Goal: Task Accomplishment & Management: Manage account settings

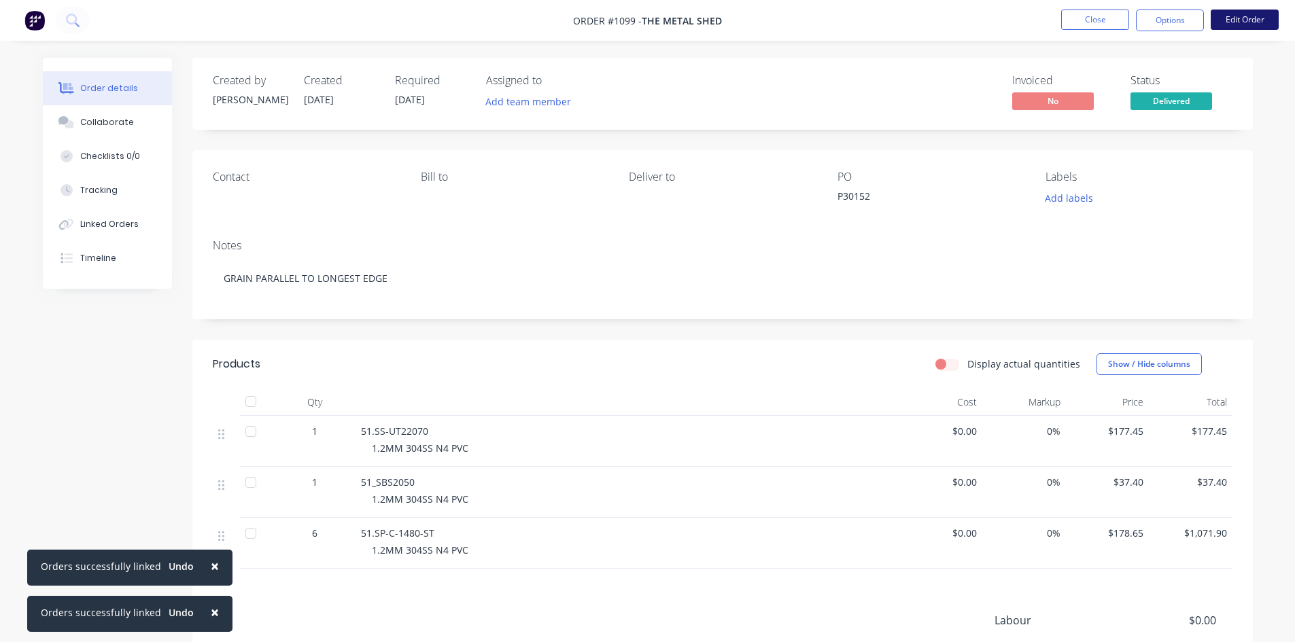
click at [1253, 15] on button "Edit Order" at bounding box center [1245, 20] width 68 height 20
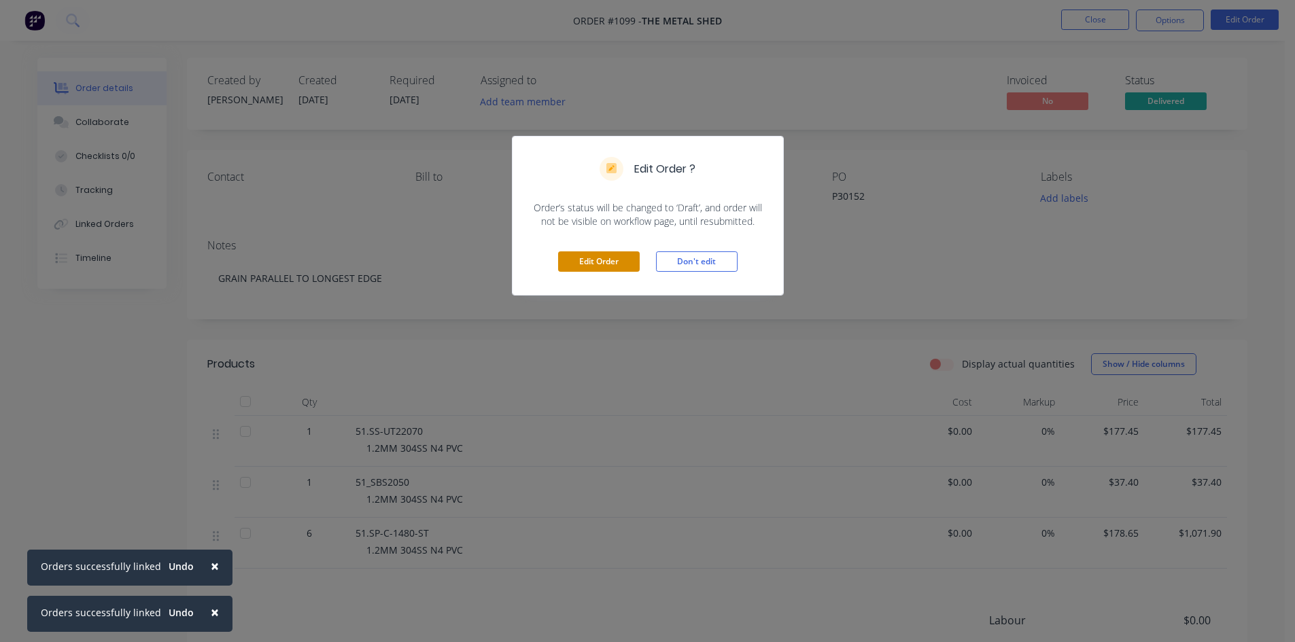
click at [608, 270] on button "Edit Order" at bounding box center [599, 262] width 82 height 20
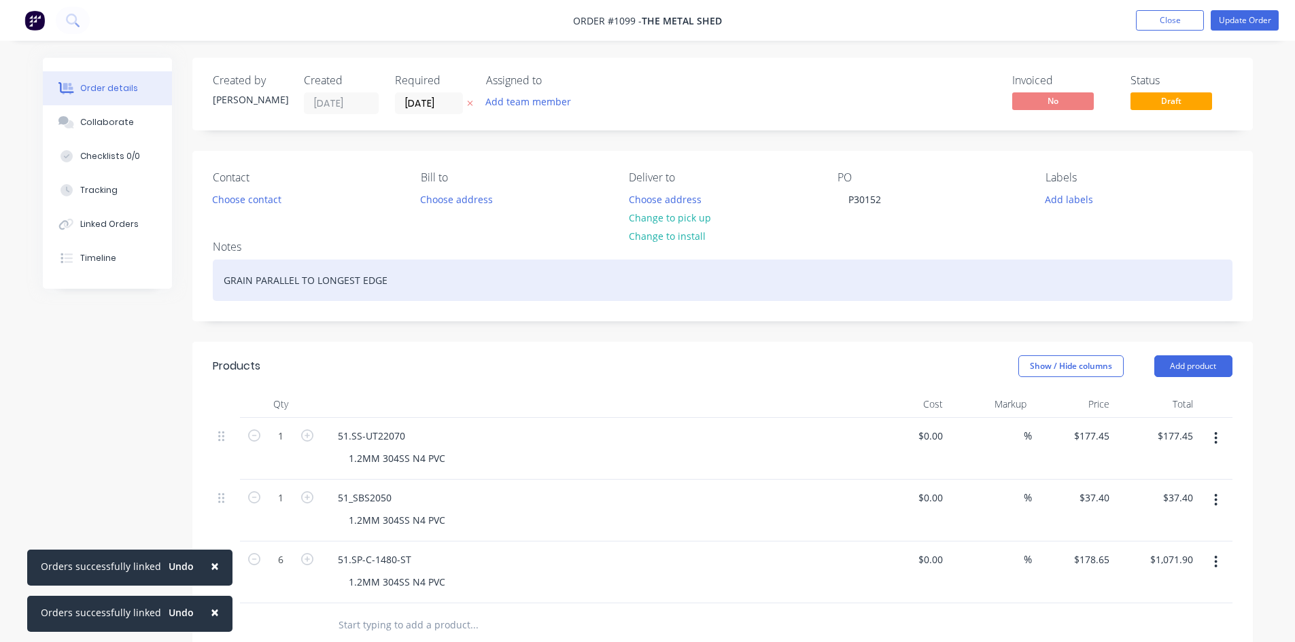
click at [442, 283] on div "GRAIN PARALLEL TO LONGEST EDGE" at bounding box center [723, 280] width 1020 height 41
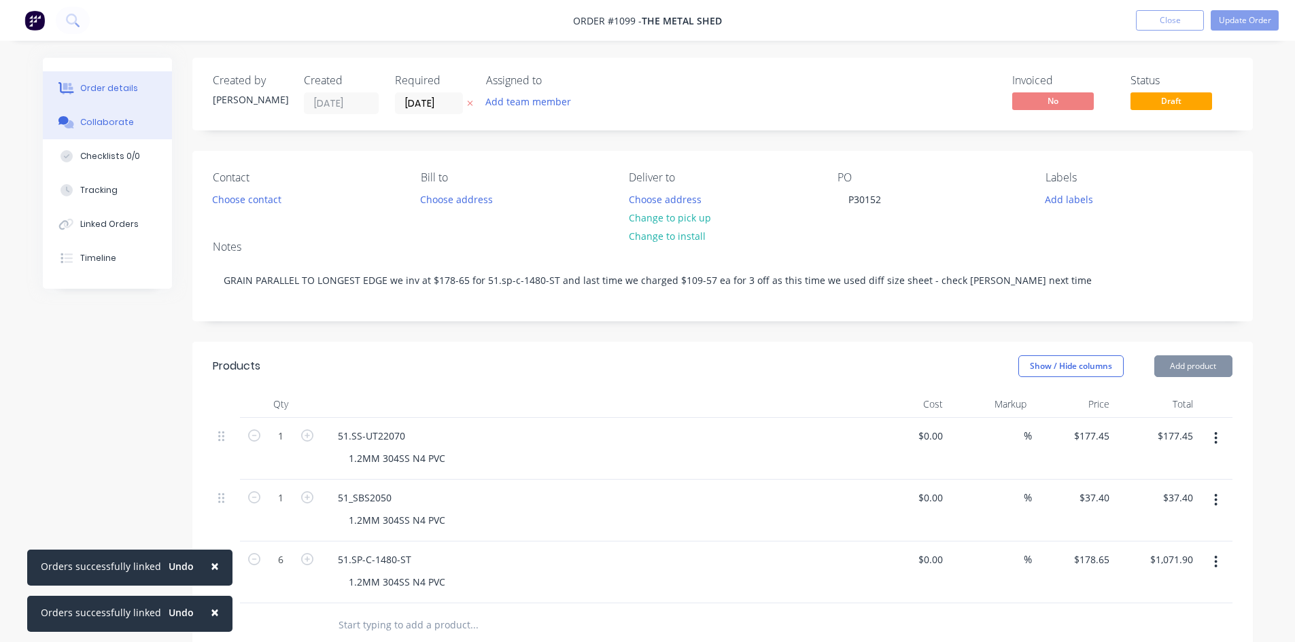
click at [116, 122] on div "Collaborate" at bounding box center [107, 122] width 54 height 12
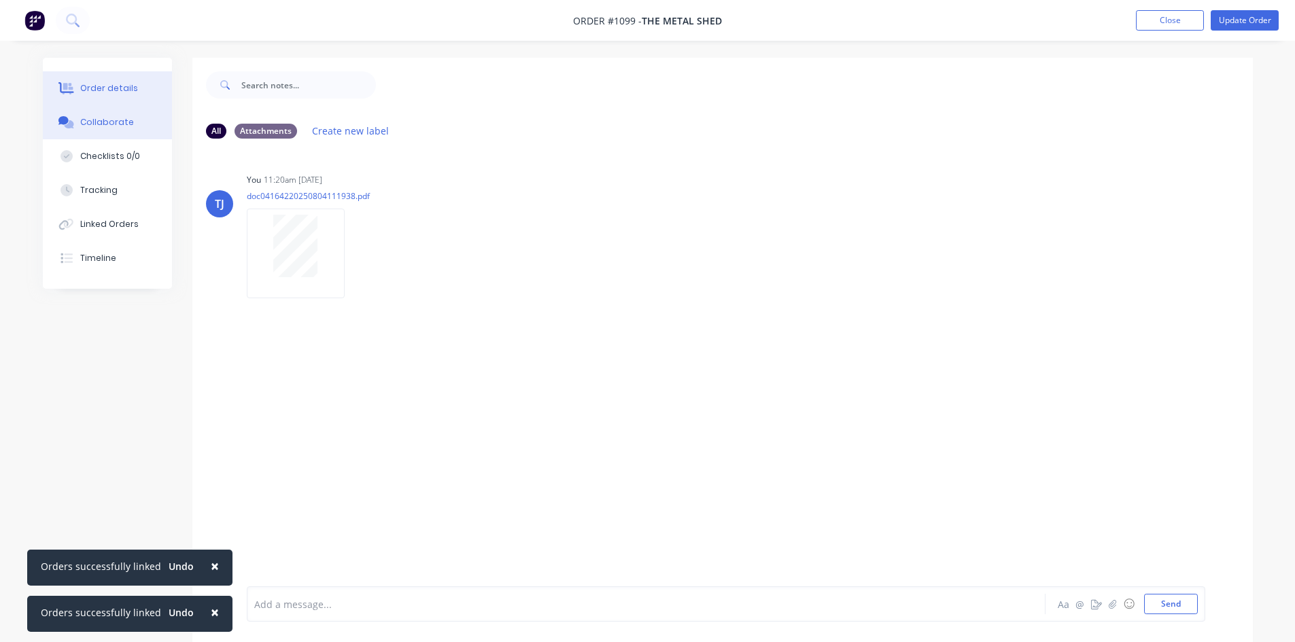
click at [116, 87] on div "Order details" at bounding box center [109, 88] width 58 height 12
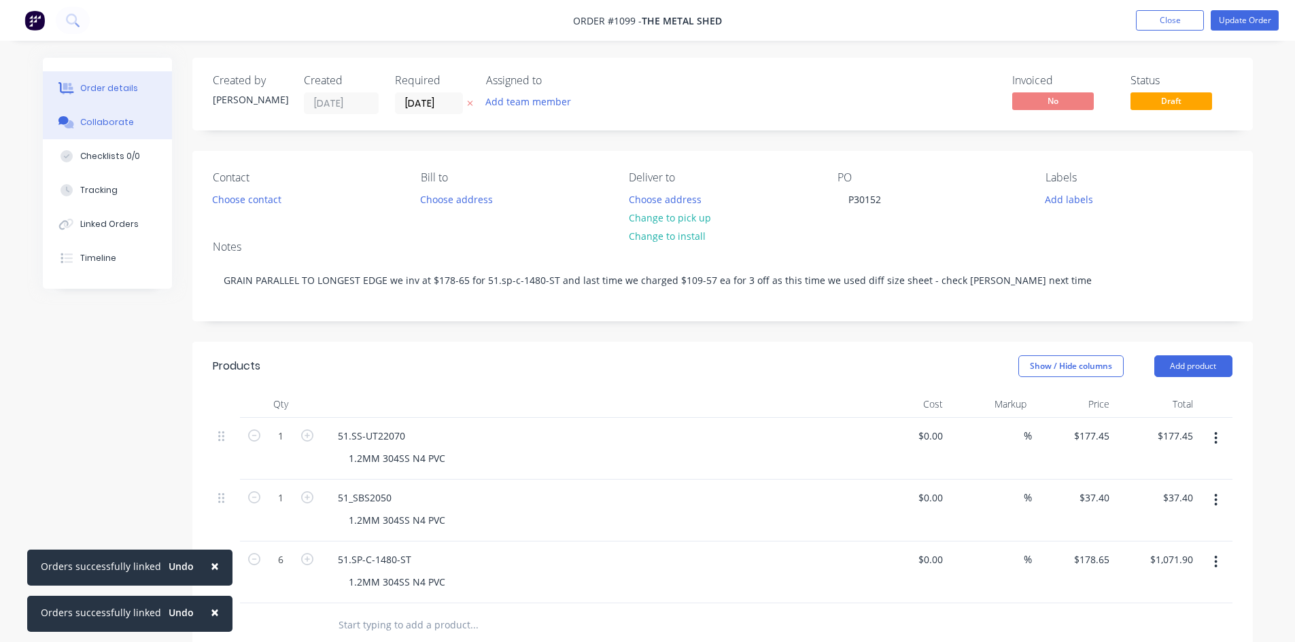
click at [76, 120] on div at bounding box center [66, 122] width 20 height 12
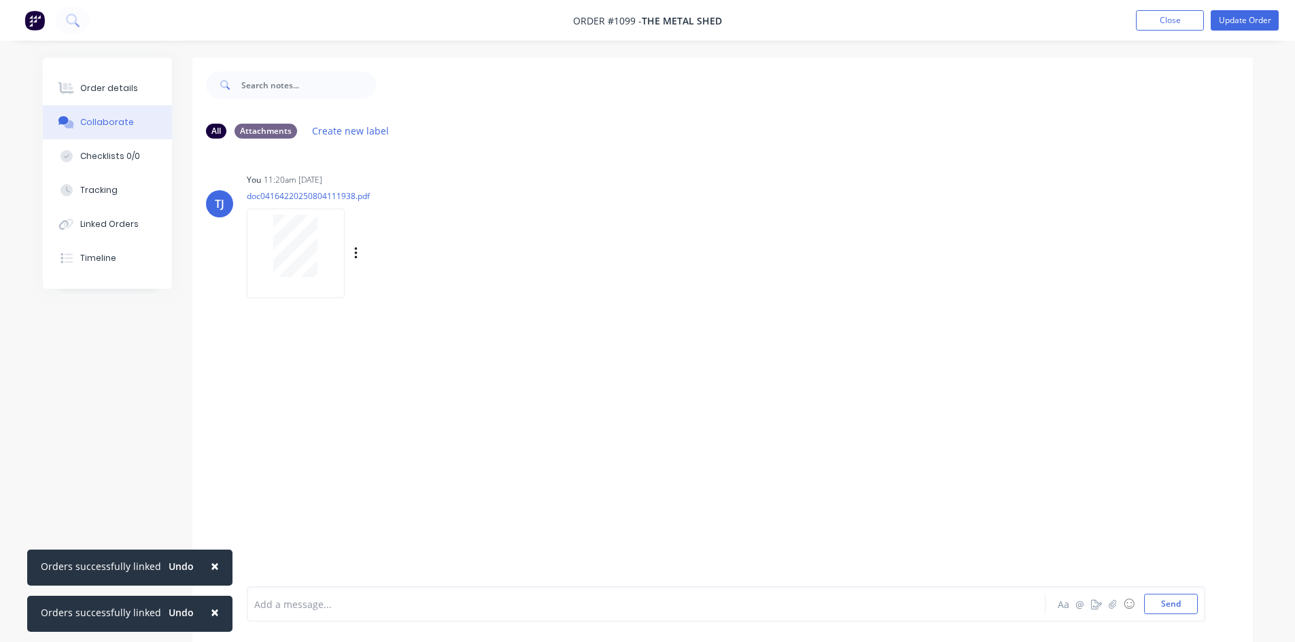
click at [318, 244] on div at bounding box center [296, 246] width 86 height 63
click at [355, 254] on icon "button" at bounding box center [355, 253] width 3 height 12
click at [417, 315] on button "Delete" at bounding box center [444, 320] width 153 height 31
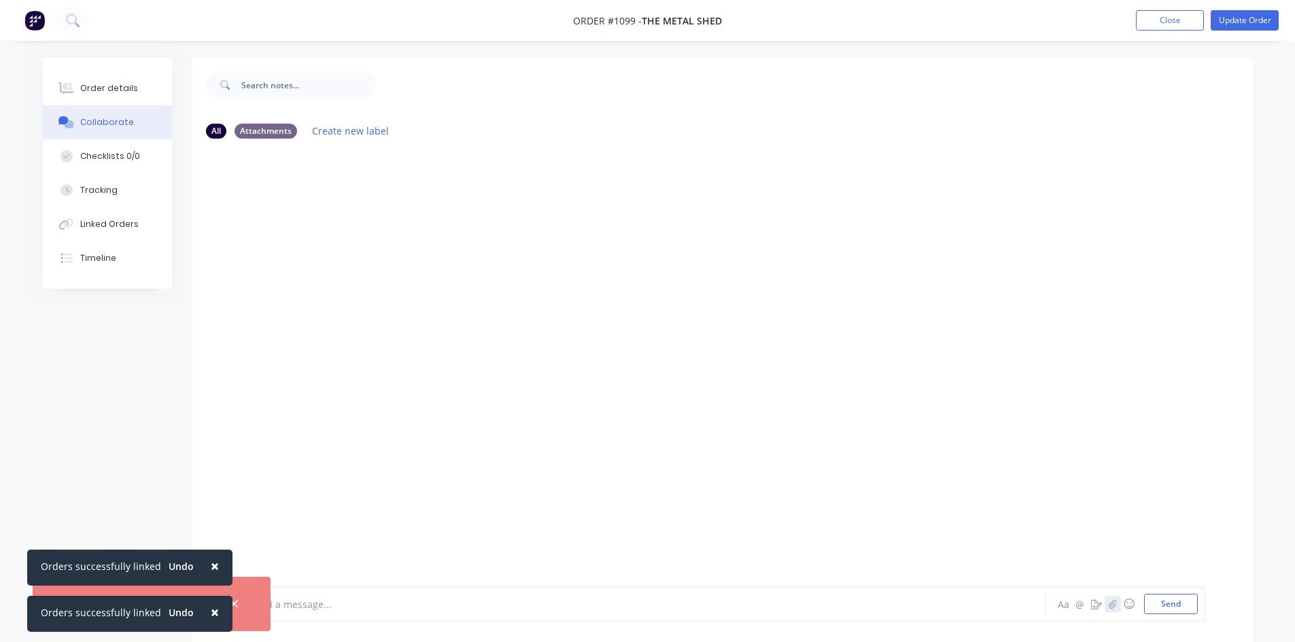
click at [1113, 606] on icon "button" at bounding box center [1112, 605] width 8 height 10
click at [1184, 605] on button "Send" at bounding box center [1171, 604] width 54 height 20
